Goal: Complete application form

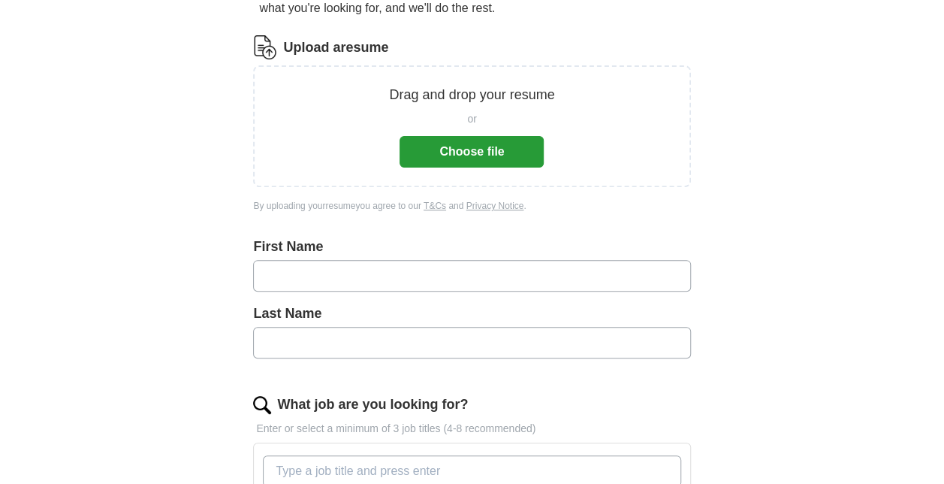
scroll to position [176, 0]
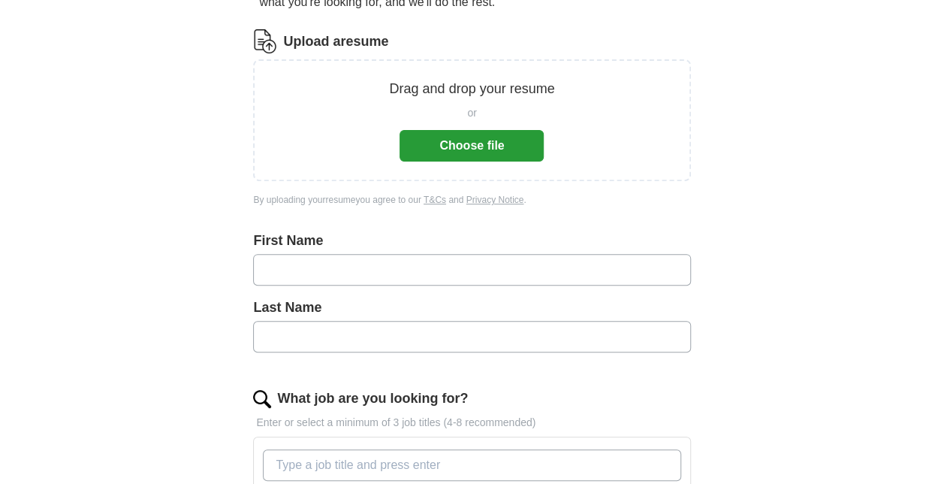
click at [317, 272] on input "text" at bounding box center [471, 270] width 437 height 32
type input "*****"
type input "********"
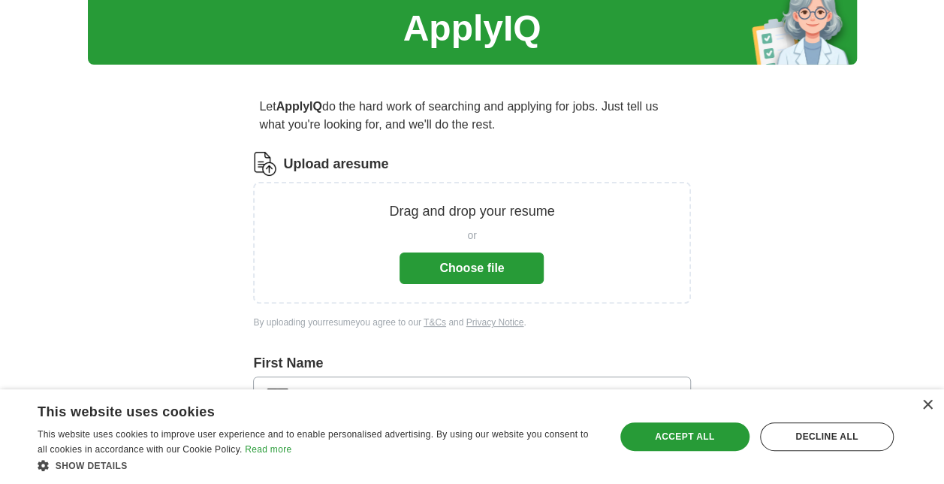
scroll to position [54, 0]
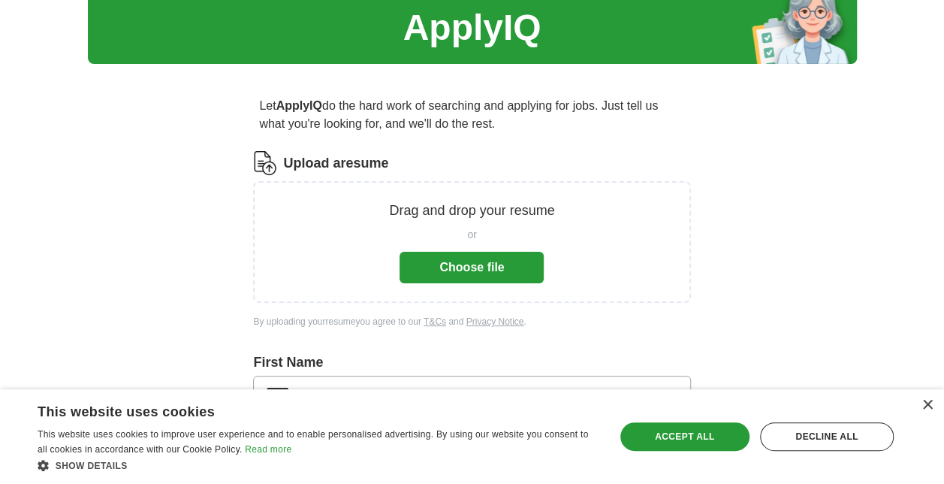
click at [476, 263] on button "Choose file" at bounding box center [472, 268] width 144 height 32
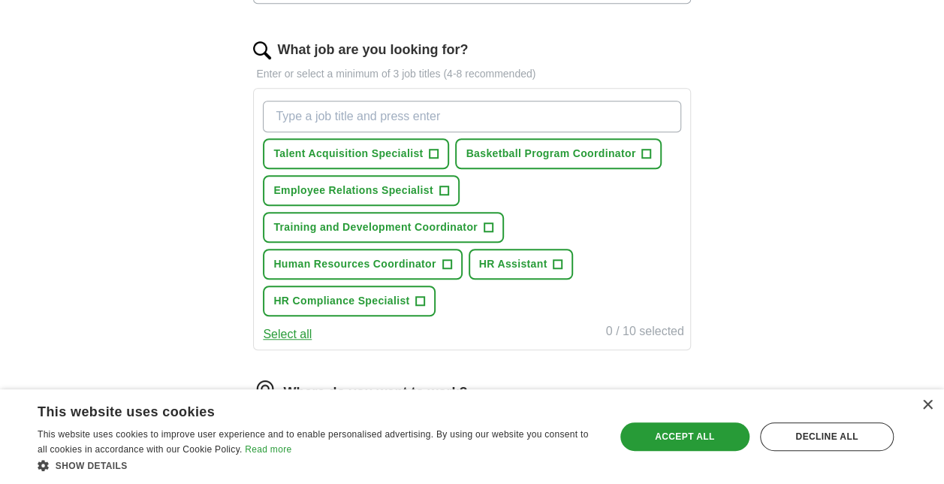
scroll to position [468, 0]
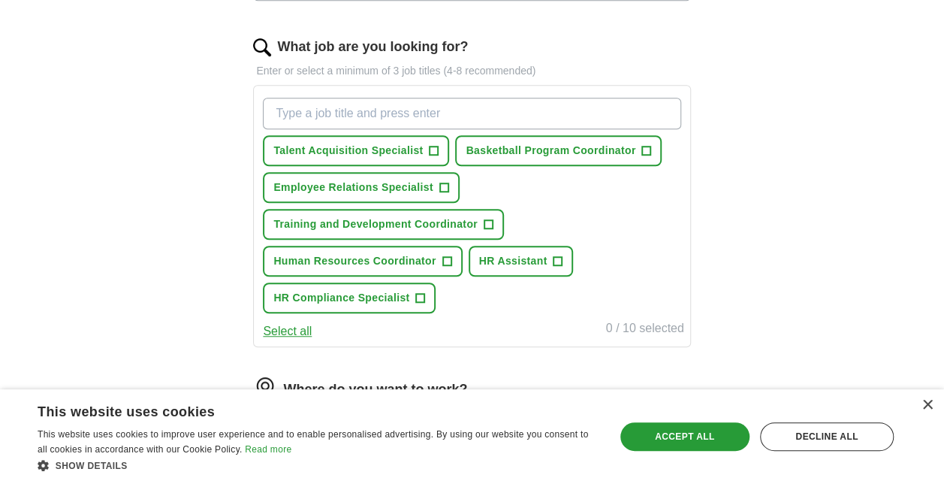
click at [446, 108] on input "What job are you looking for?" at bounding box center [472, 114] width 418 height 32
type input "Human Resources Generalist"
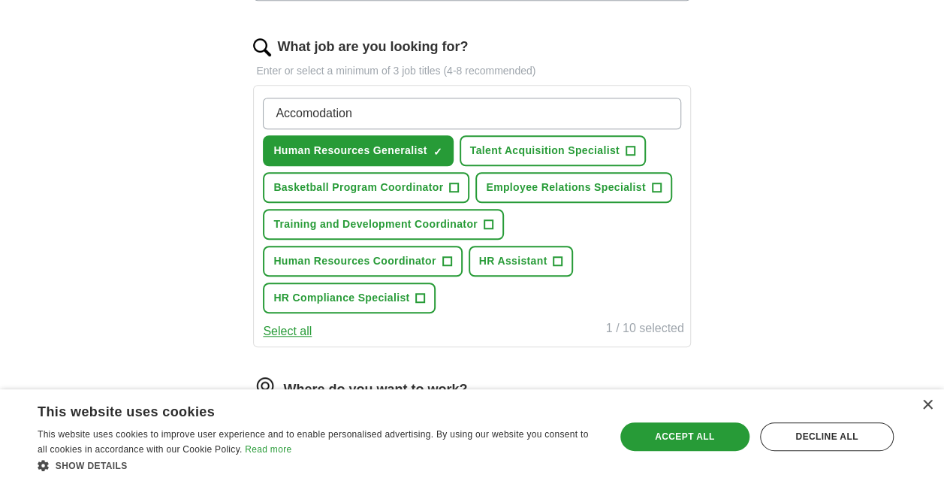
type input "Accomodations"
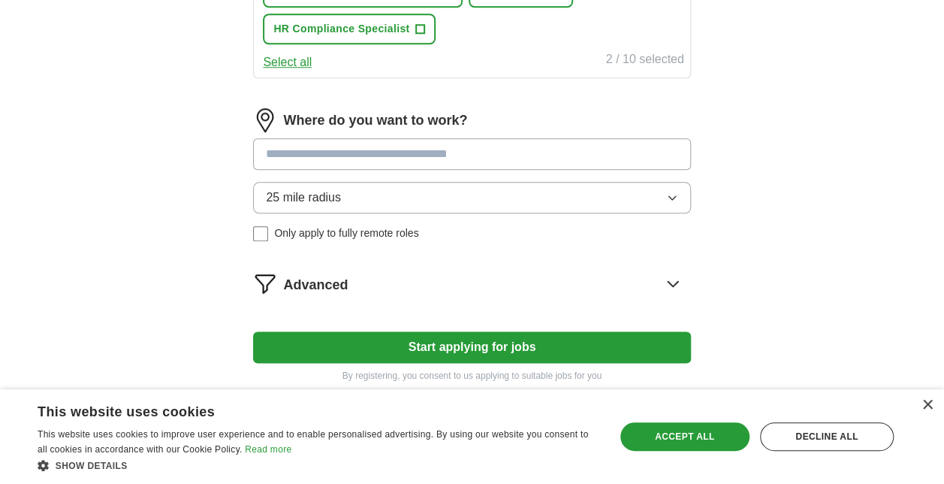
scroll to position [773, 0]
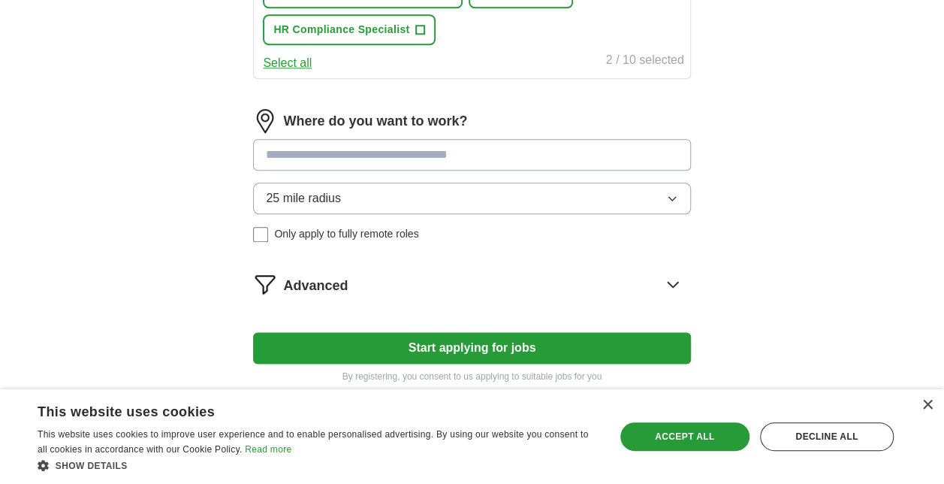
click at [364, 152] on div "Where do you want to work? 25 mile radius Only apply to fully remote roles" at bounding box center [471, 181] width 437 height 145
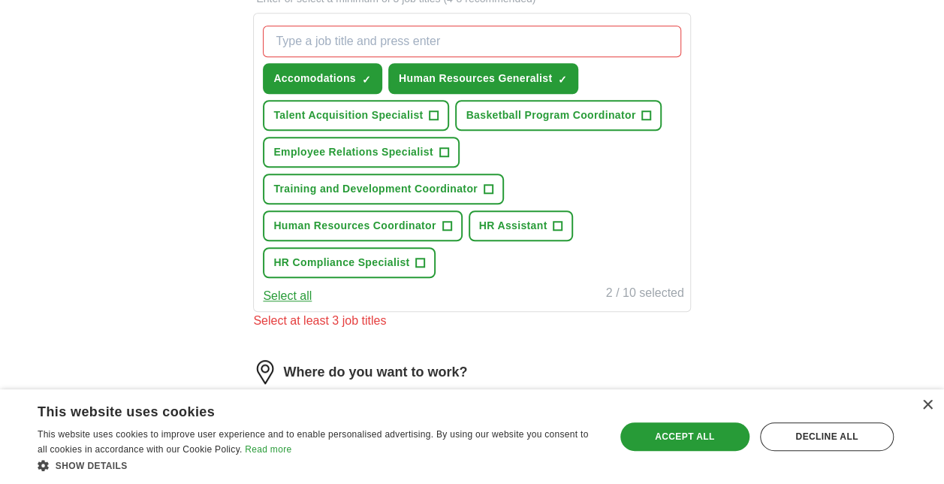
scroll to position [528, 0]
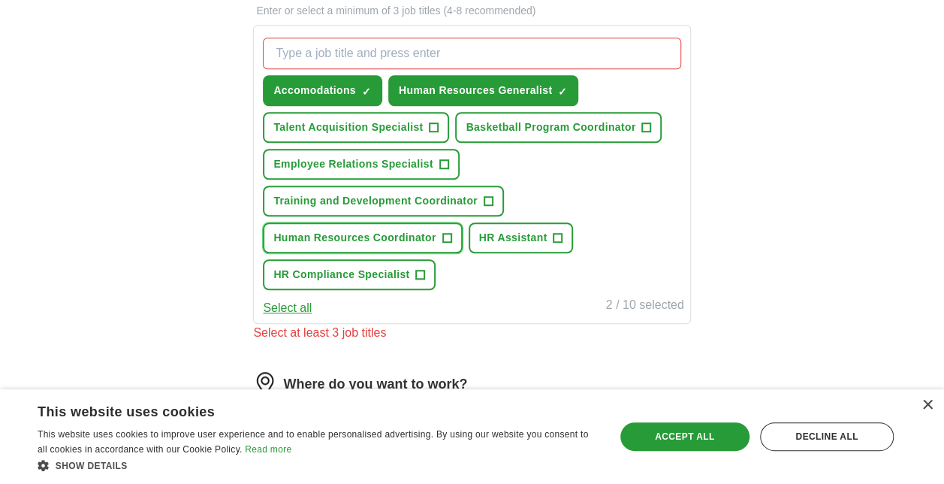
click at [340, 237] on span "Human Resources Coordinator" at bounding box center [354, 238] width 162 height 16
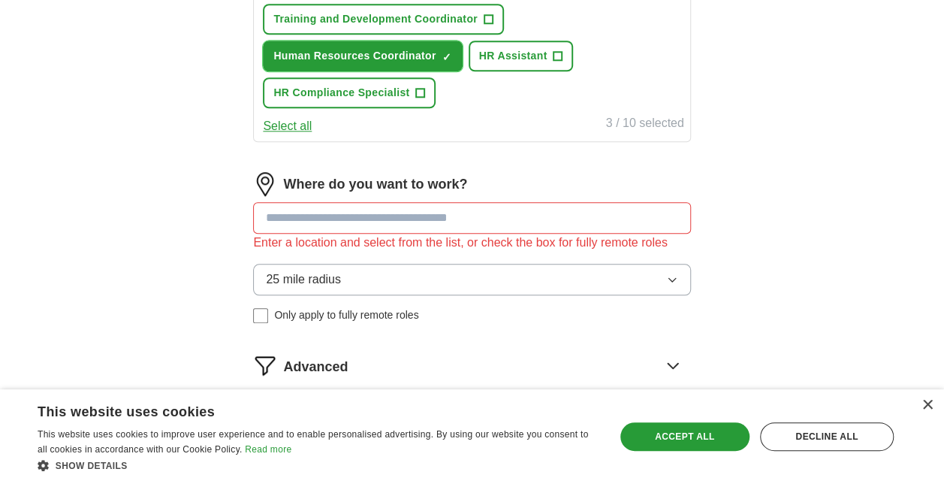
scroll to position [711, 0]
click at [374, 210] on input at bounding box center [471, 217] width 437 height 32
type input "**********"
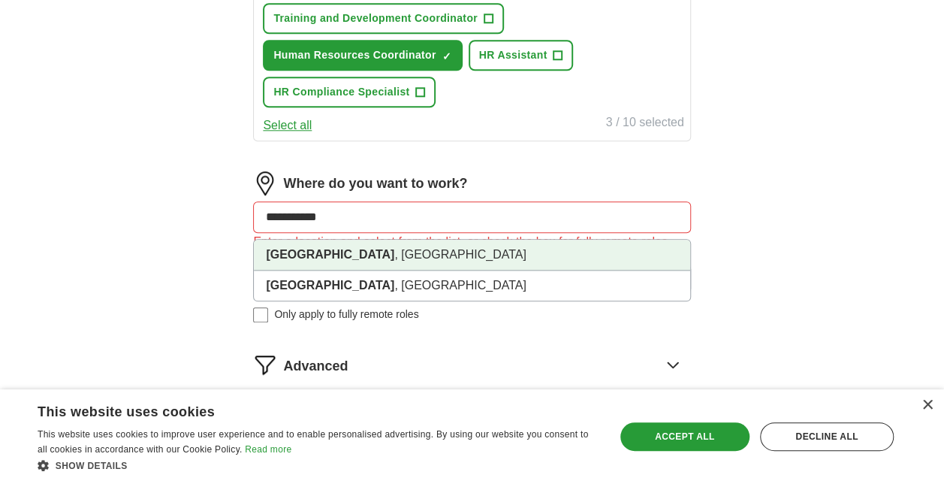
click at [361, 256] on li "[GEOGRAPHIC_DATA] , [GEOGRAPHIC_DATA]" at bounding box center [472, 255] width 436 height 31
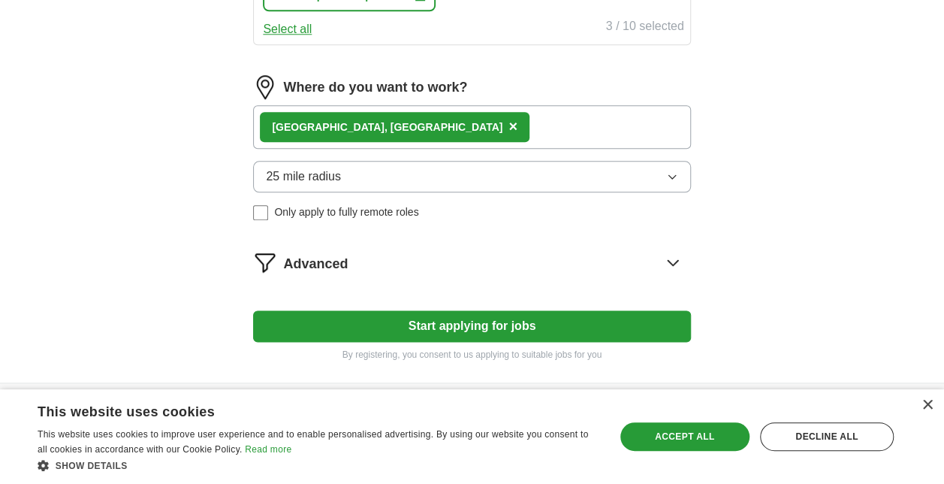
scroll to position [853, 0]
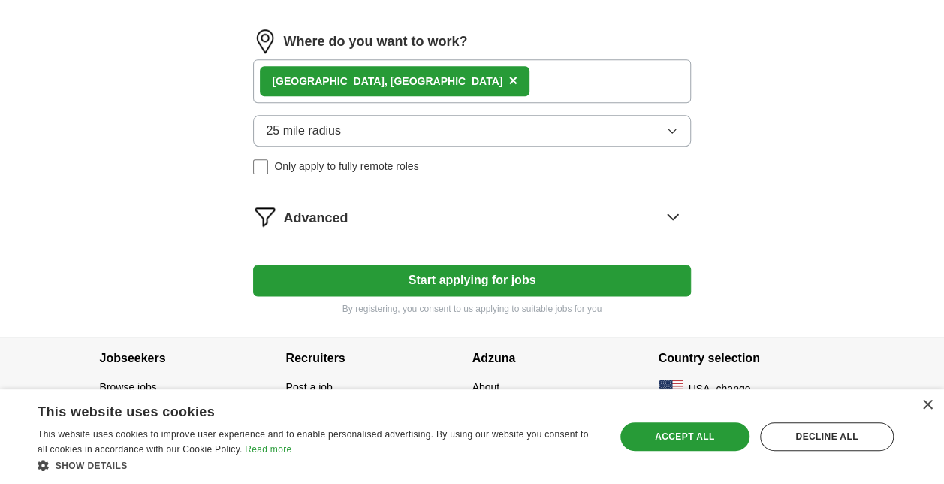
click at [469, 274] on button "Start applying for jobs" at bounding box center [471, 280] width 437 height 32
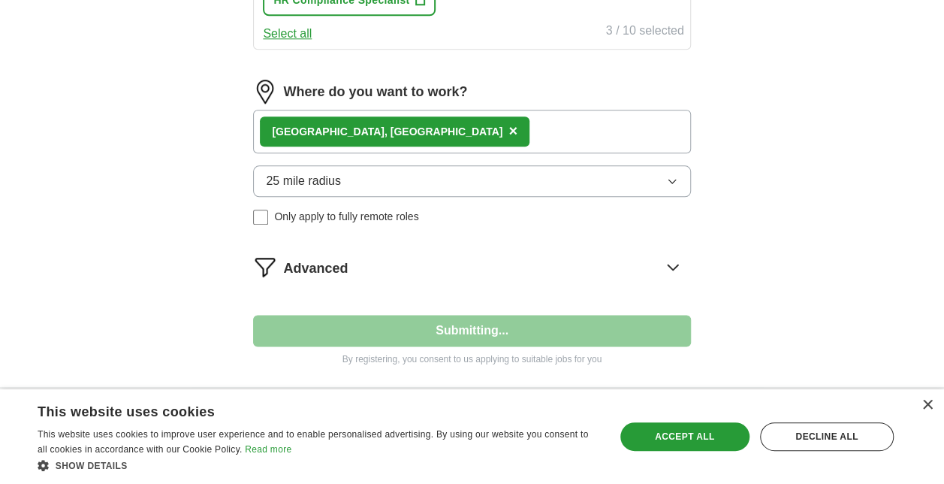
select select "**"
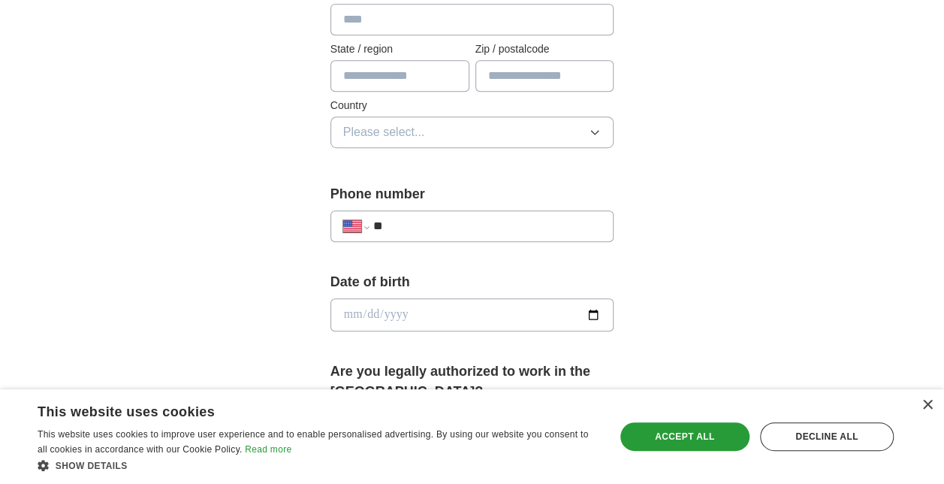
scroll to position [0, 0]
